Goal: Task Accomplishment & Management: Manage account settings

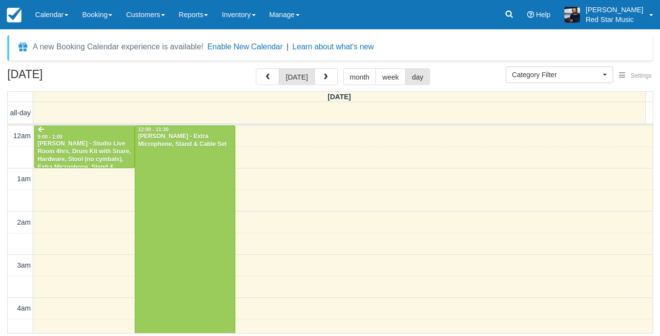
select select
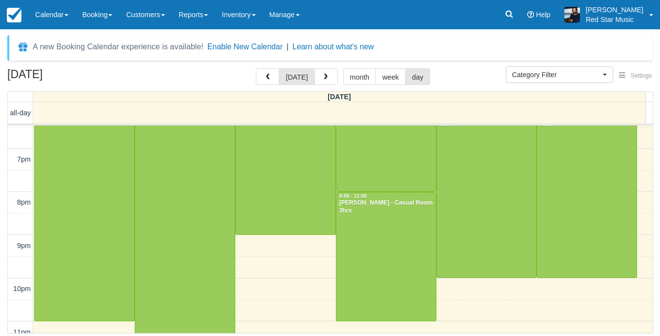
scroll to position [779, 0]
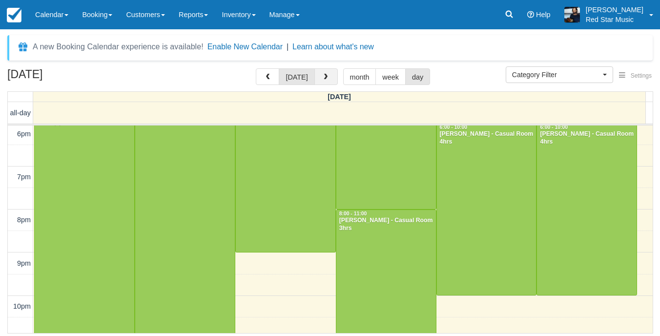
click at [320, 81] on button "button" at bounding box center [325, 76] width 23 height 17
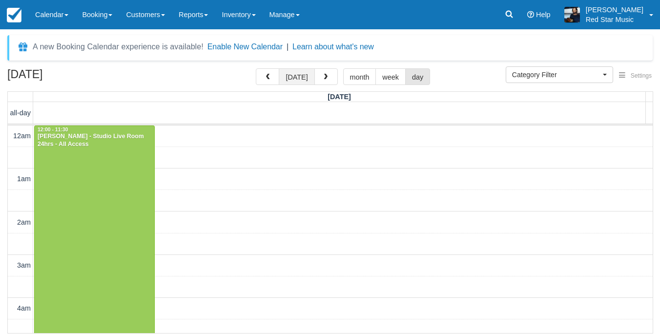
click at [305, 82] on button "today" at bounding box center [297, 76] width 36 height 17
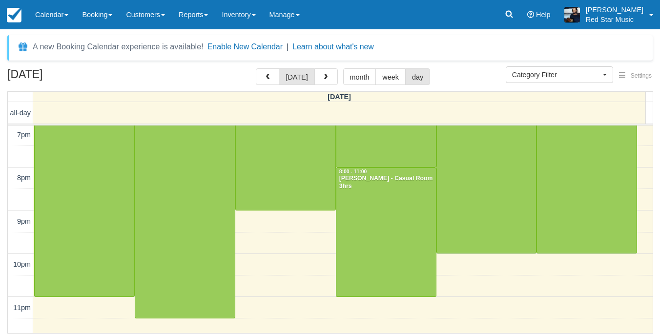
scroll to position [828, 0]
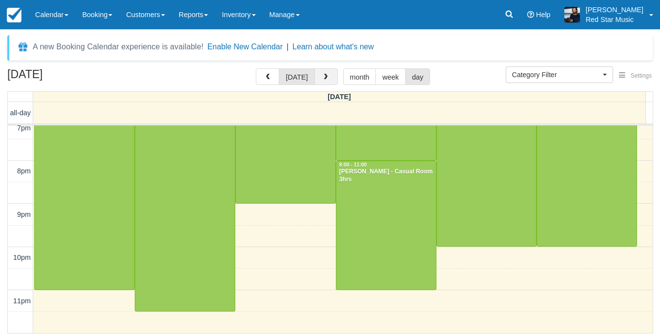
click at [324, 80] on span "button" at bounding box center [325, 77] width 7 height 7
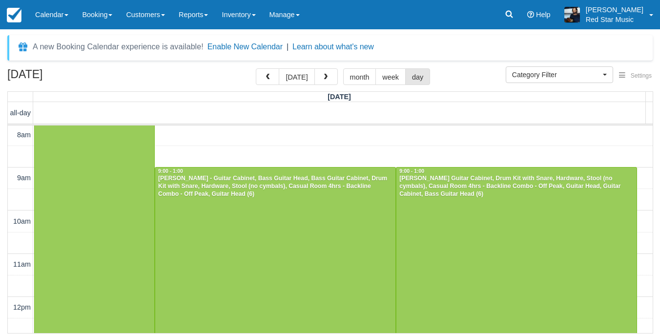
scroll to position [342, 0]
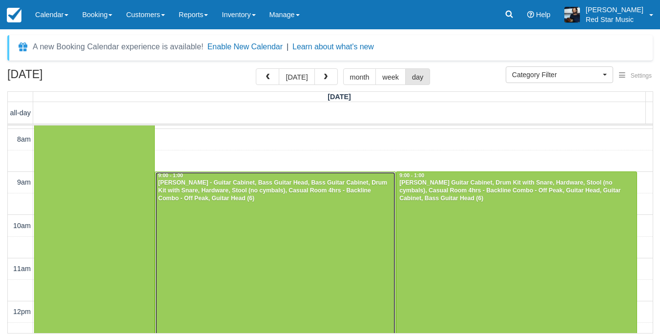
click at [232, 225] on div at bounding box center [275, 258] width 240 height 172
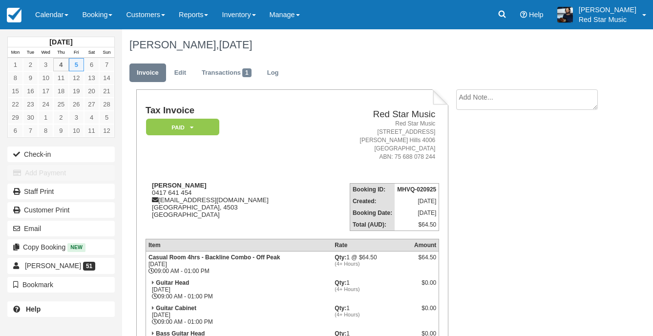
scroll to position [98, 0]
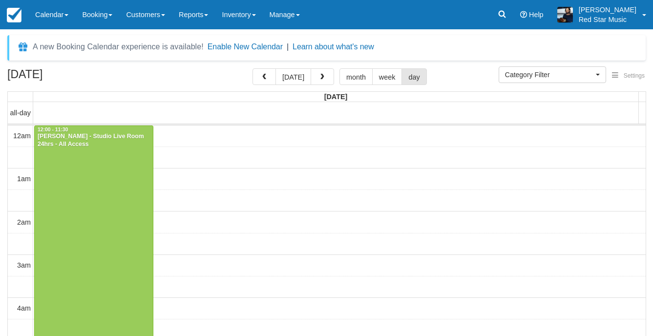
select select
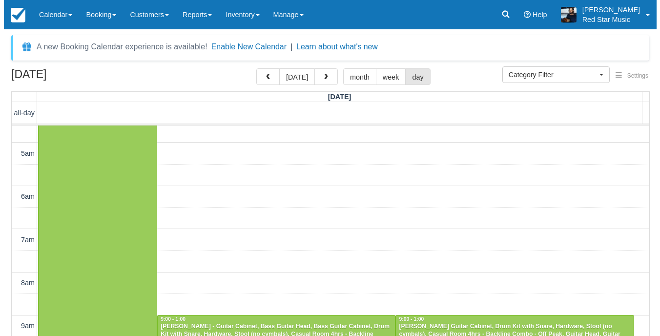
scroll to position [188, 0]
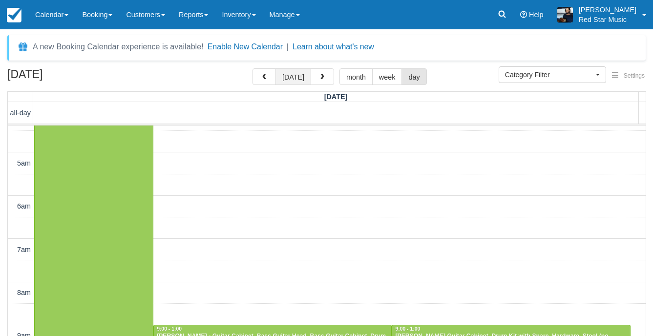
click at [297, 78] on button "today" at bounding box center [293, 76] width 36 height 17
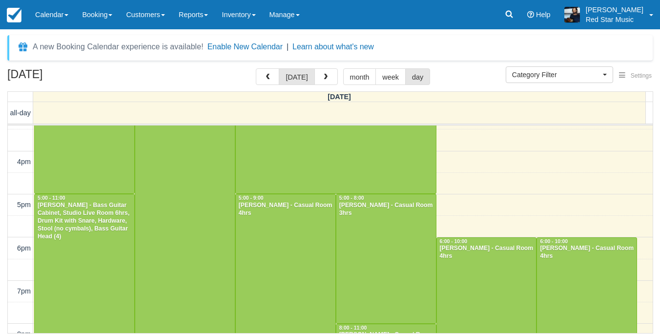
scroll to position [681, 0]
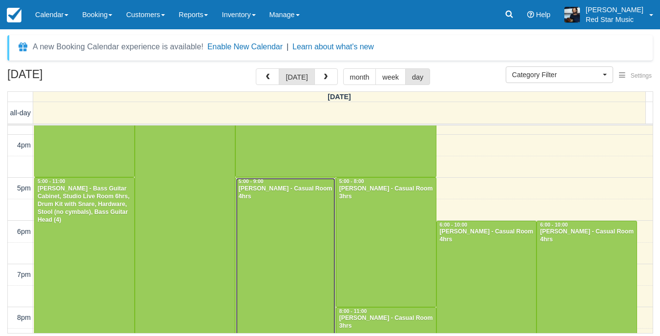
click at [309, 252] on div at bounding box center [286, 264] width 100 height 172
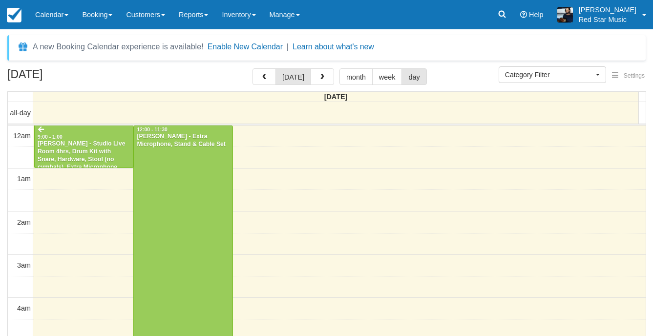
select select
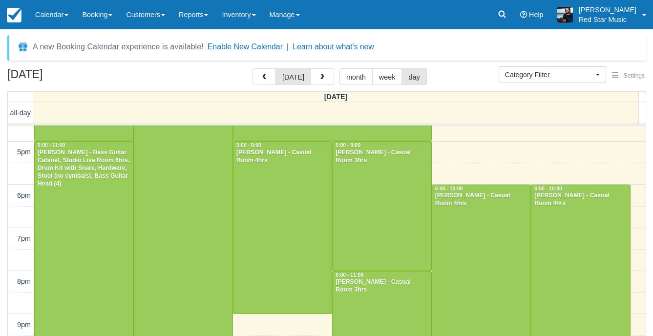
scroll to position [741, 0]
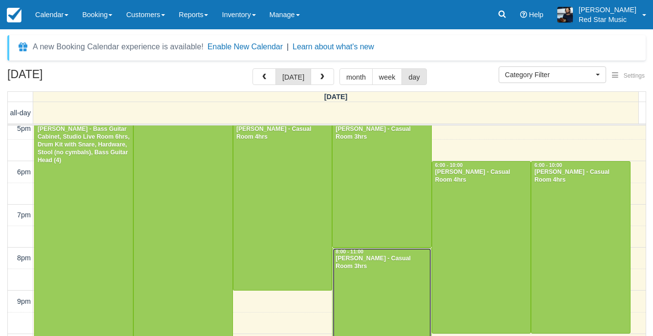
click at [379, 304] on div at bounding box center [381, 312] width 98 height 128
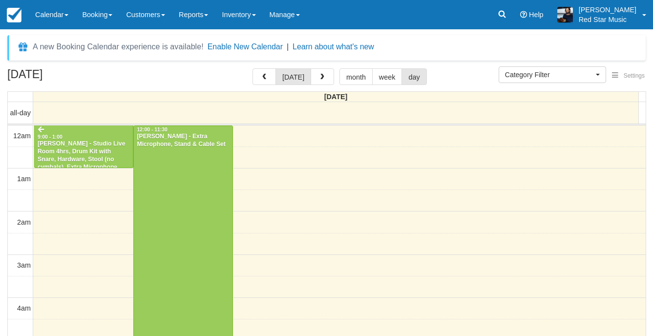
select select
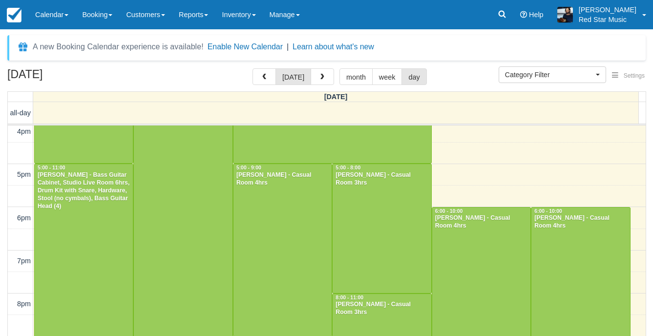
scroll to position [692, 0]
